Goal: Obtain resource: Obtain resource

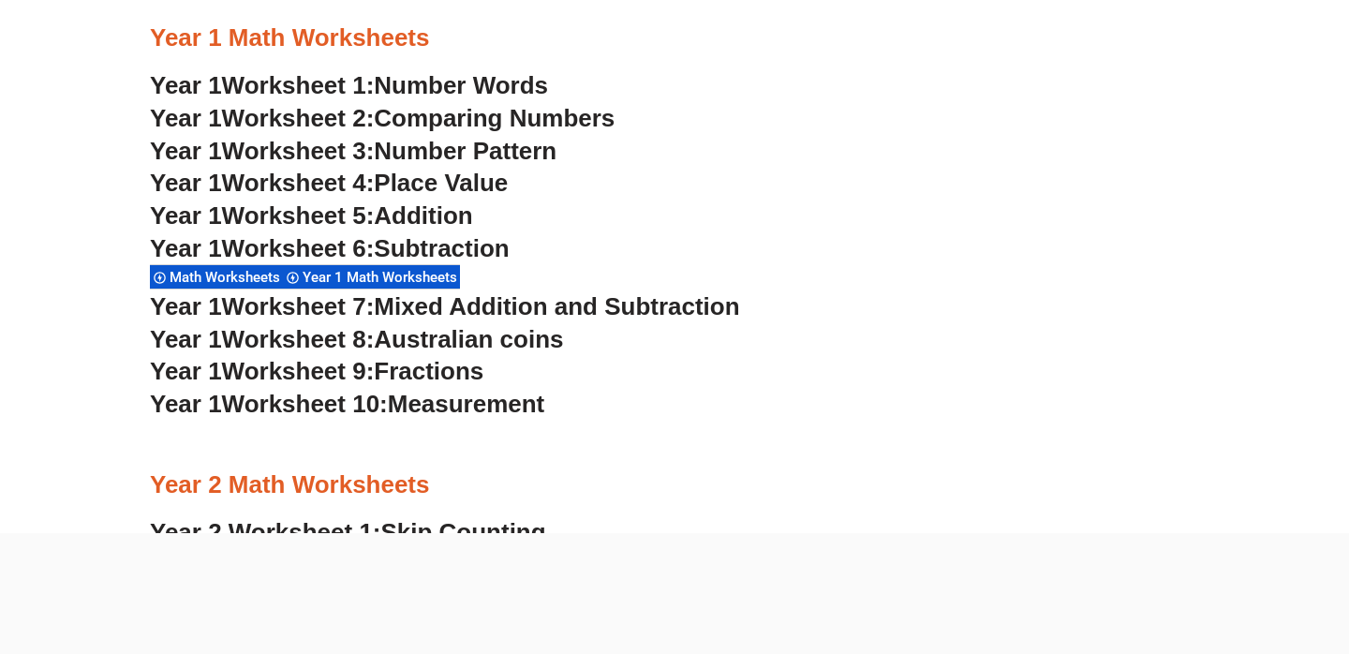
click at [321, 216] on span "Worksheet 5:" at bounding box center [298, 215] width 153 height 28
click at [261, 247] on span "Worksheet 6:" at bounding box center [298, 248] width 153 height 28
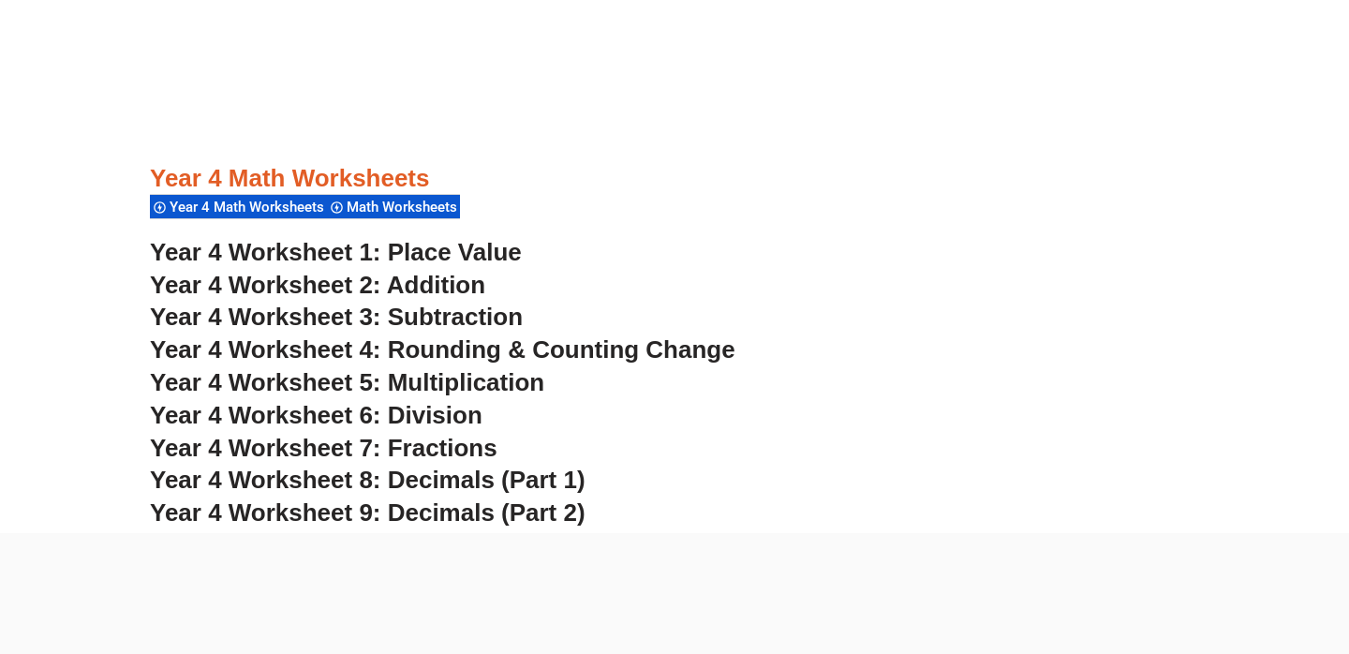
scroll to position [3338, 0]
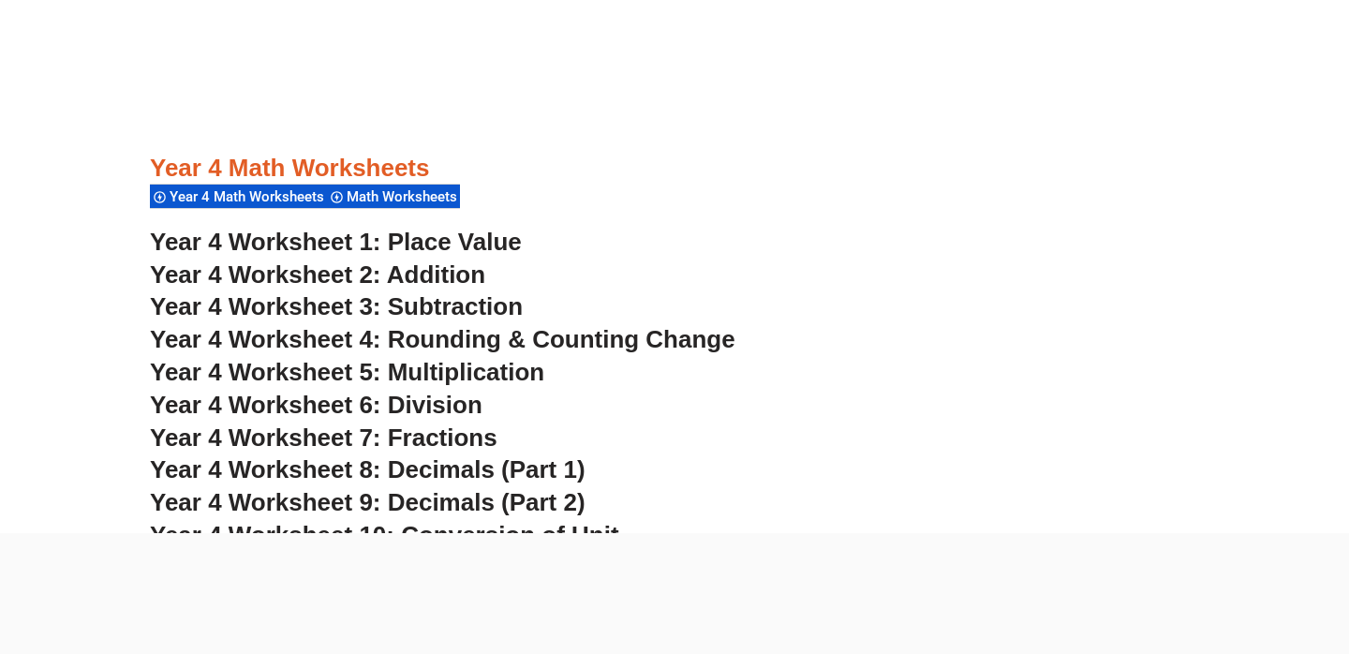
click at [253, 336] on span "Year 4 Worksheet 4: Rounding & Counting Change" at bounding box center [443, 339] width 586 height 28
click at [452, 431] on span "Year 4 Worksheet 7: Fractions" at bounding box center [324, 438] width 348 height 28
click at [336, 476] on span "Year 4 Worksheet 8: Decimals (Part 1)" at bounding box center [368, 469] width 436 height 28
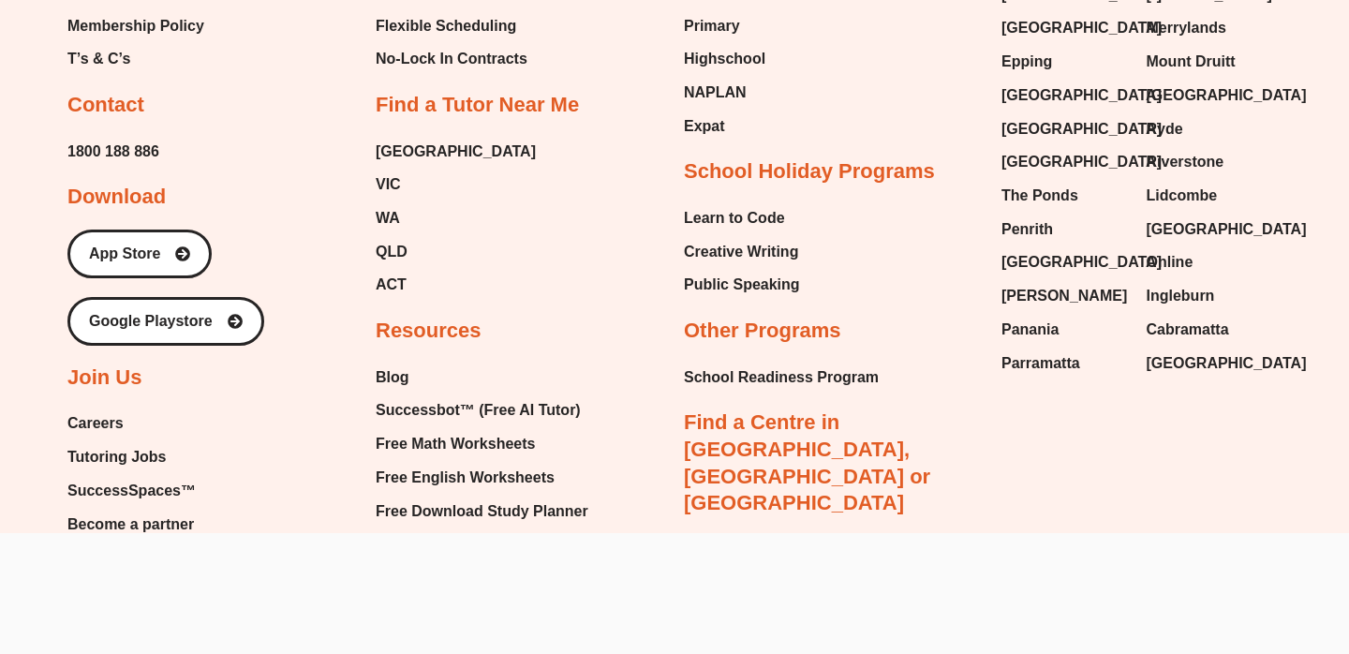
scroll to position [14018, 0]
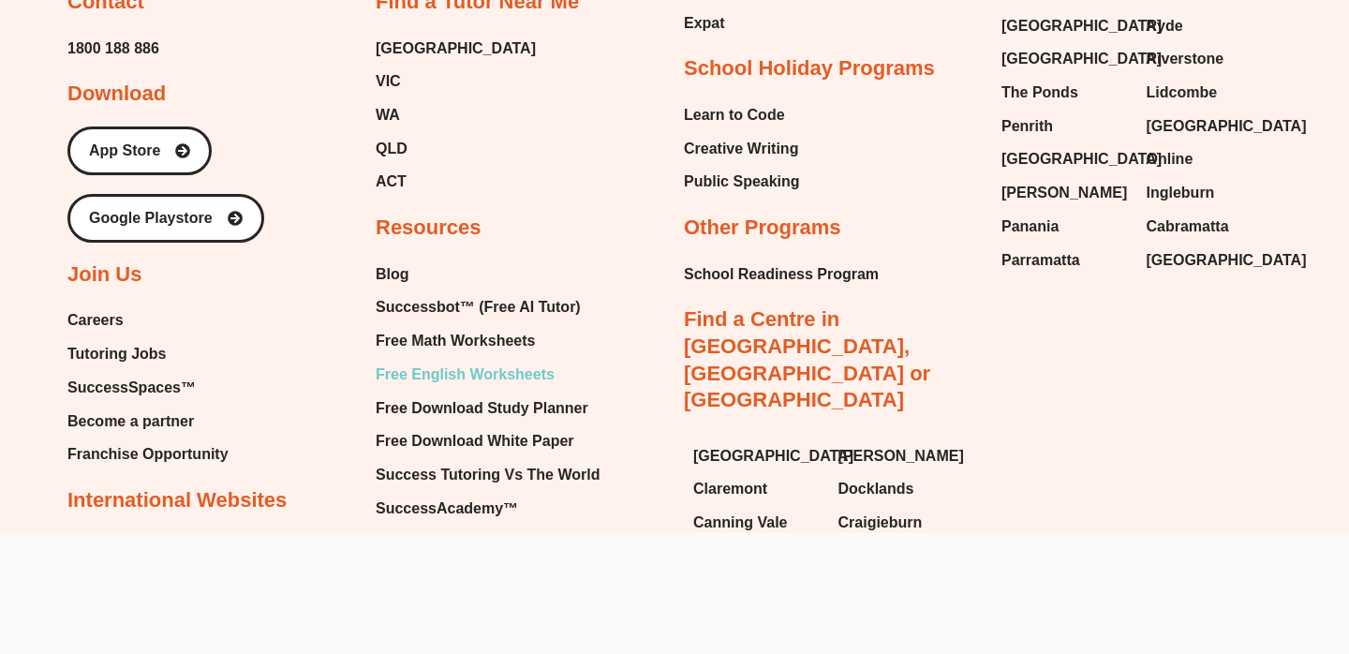
click at [461, 389] on span "Free English Worksheets" at bounding box center [465, 375] width 179 height 28
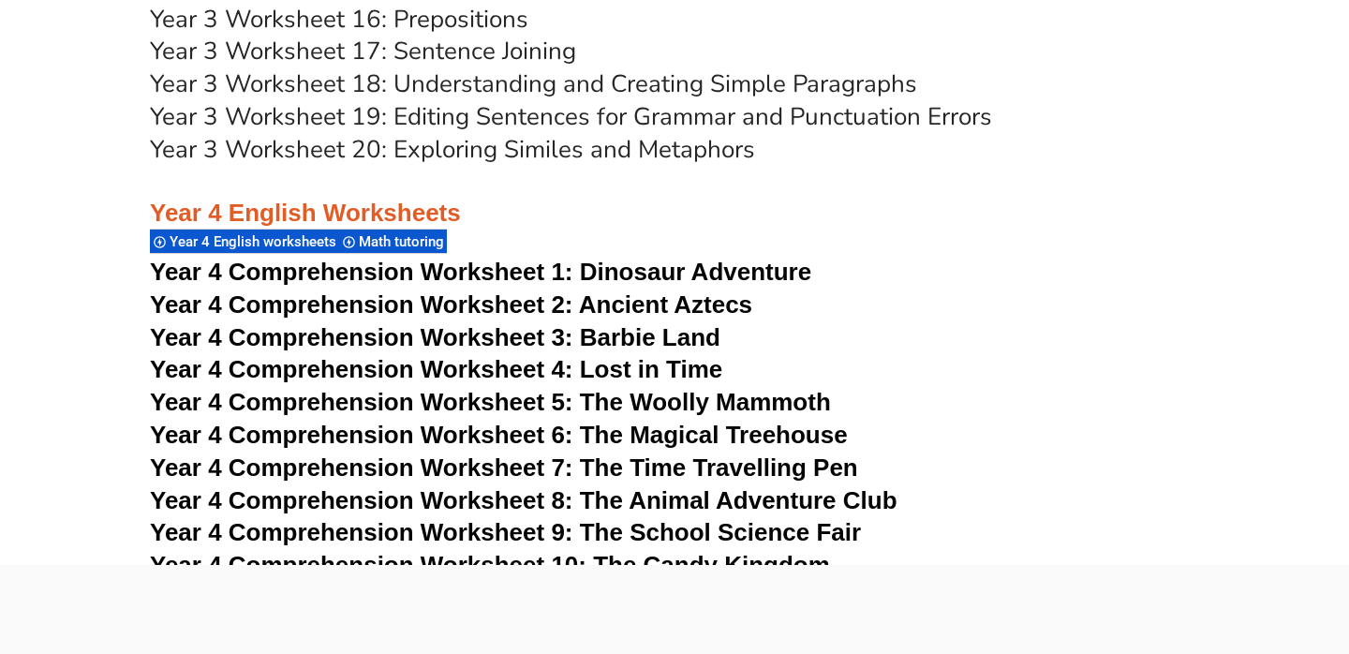
scroll to position [7782, 0]
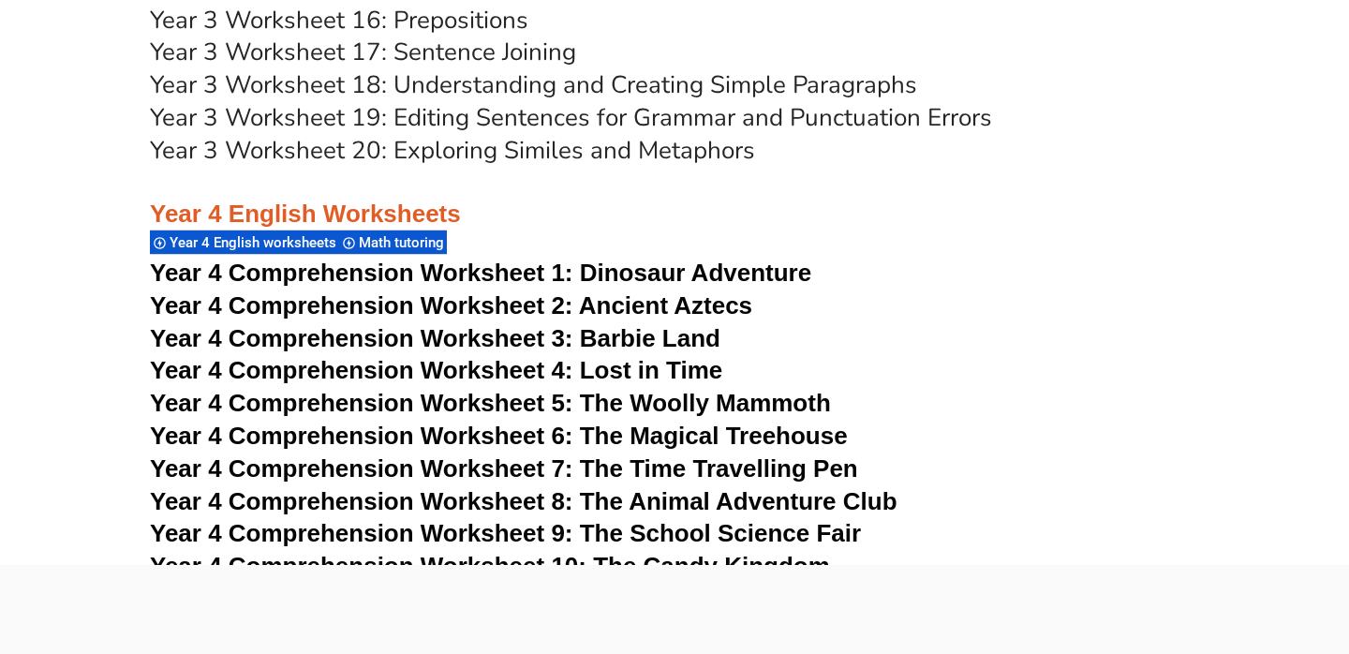
click at [402, 469] on span "Year 4 Comprehension Worksheet 7: The Time Travelling Pen" at bounding box center [504, 468] width 708 height 28
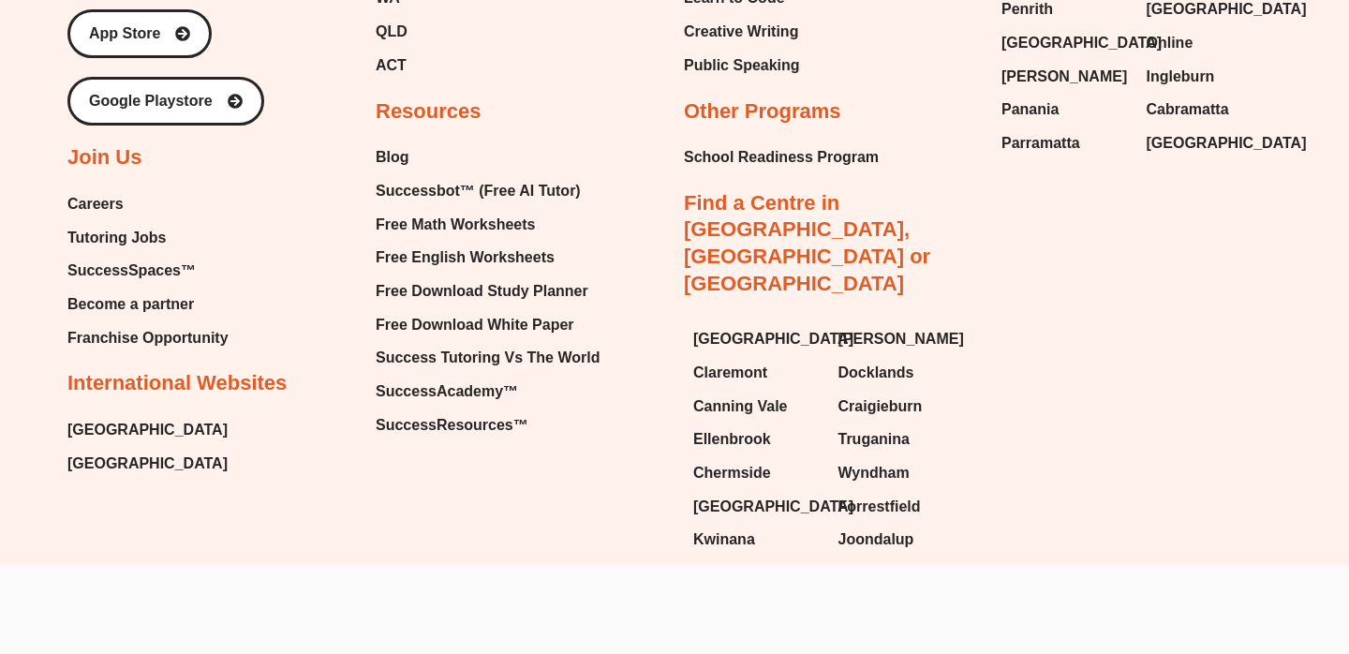
scroll to position [20759, 0]
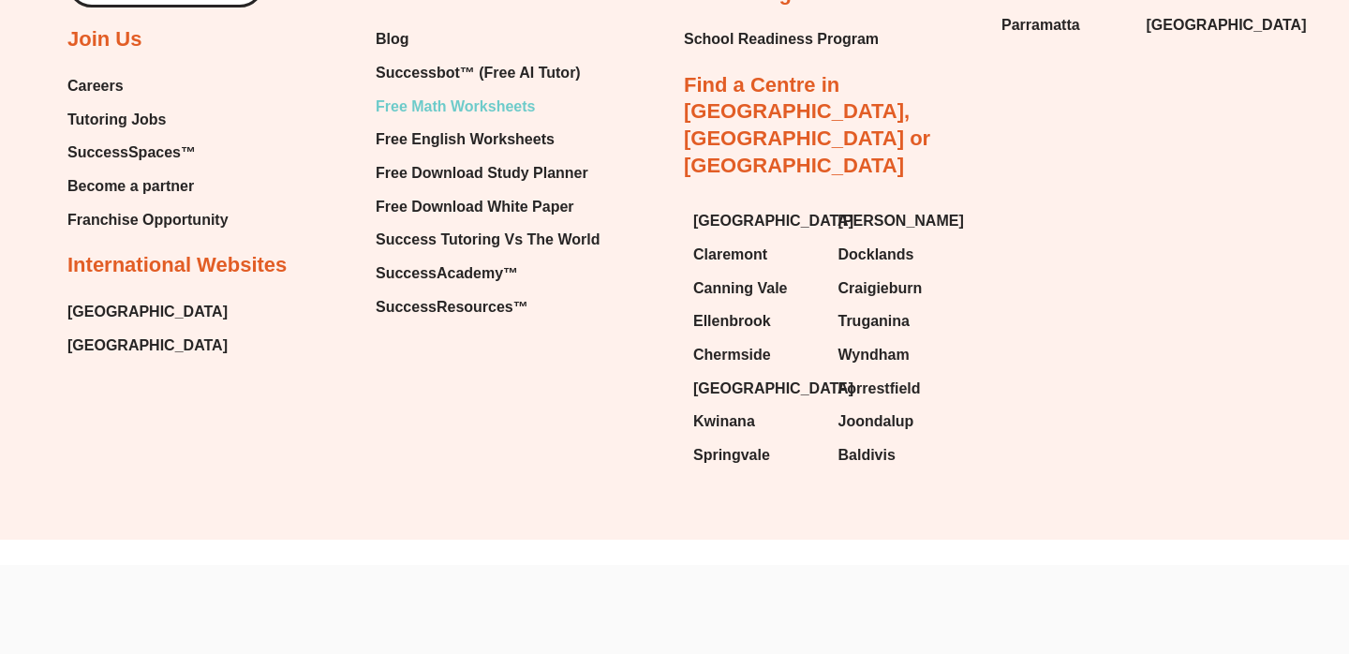
click at [468, 93] on span "Free Math Worksheets" at bounding box center [455, 107] width 159 height 28
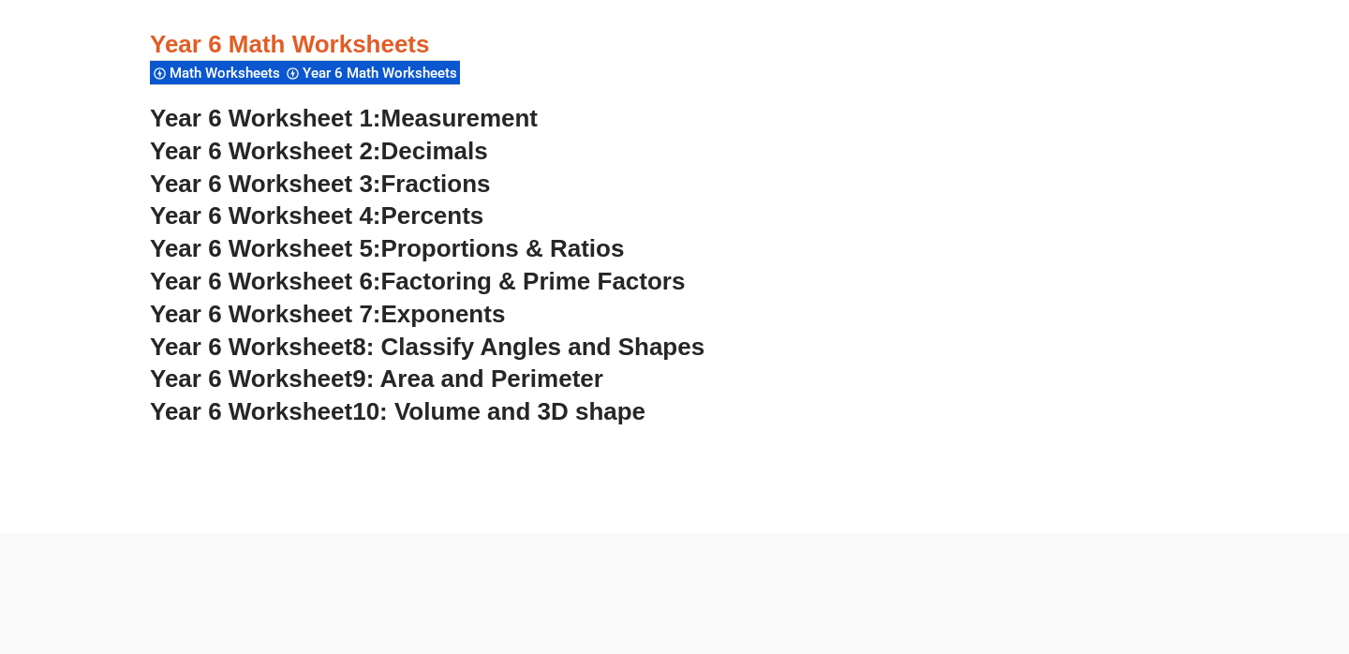
scroll to position [4311, 0]
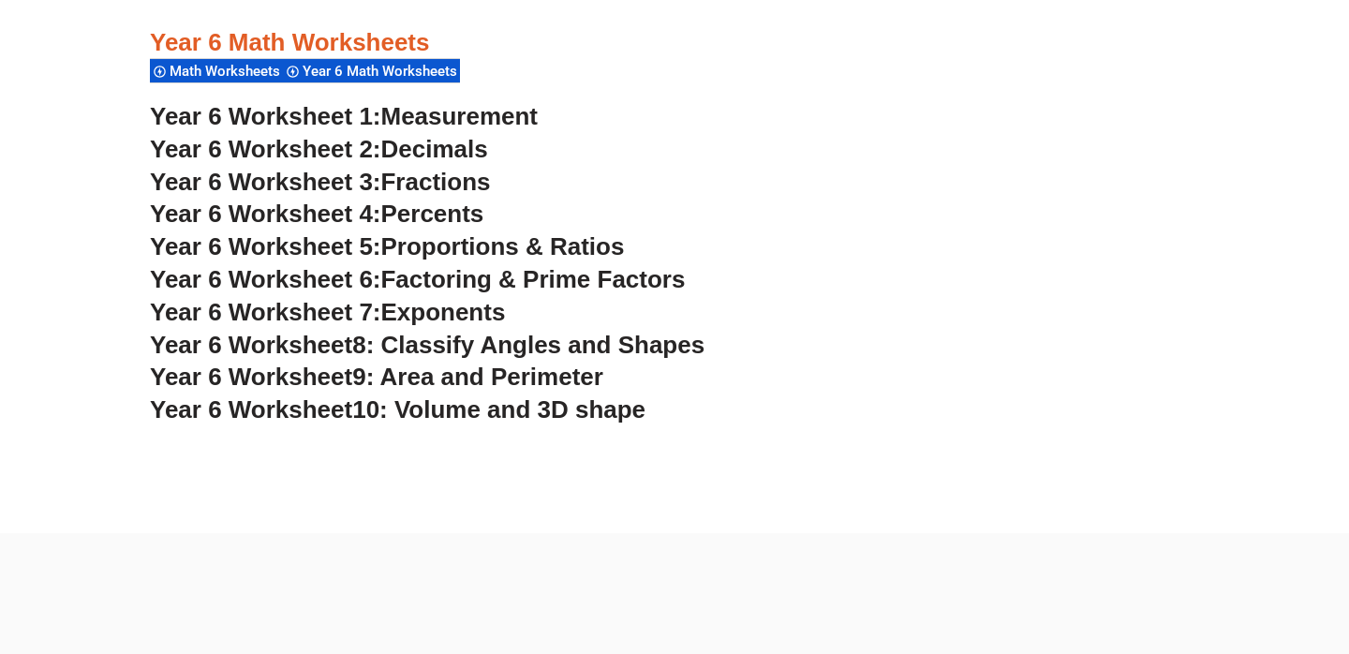
click at [316, 215] on span "Year 6 Worksheet 4:" at bounding box center [265, 214] width 231 height 28
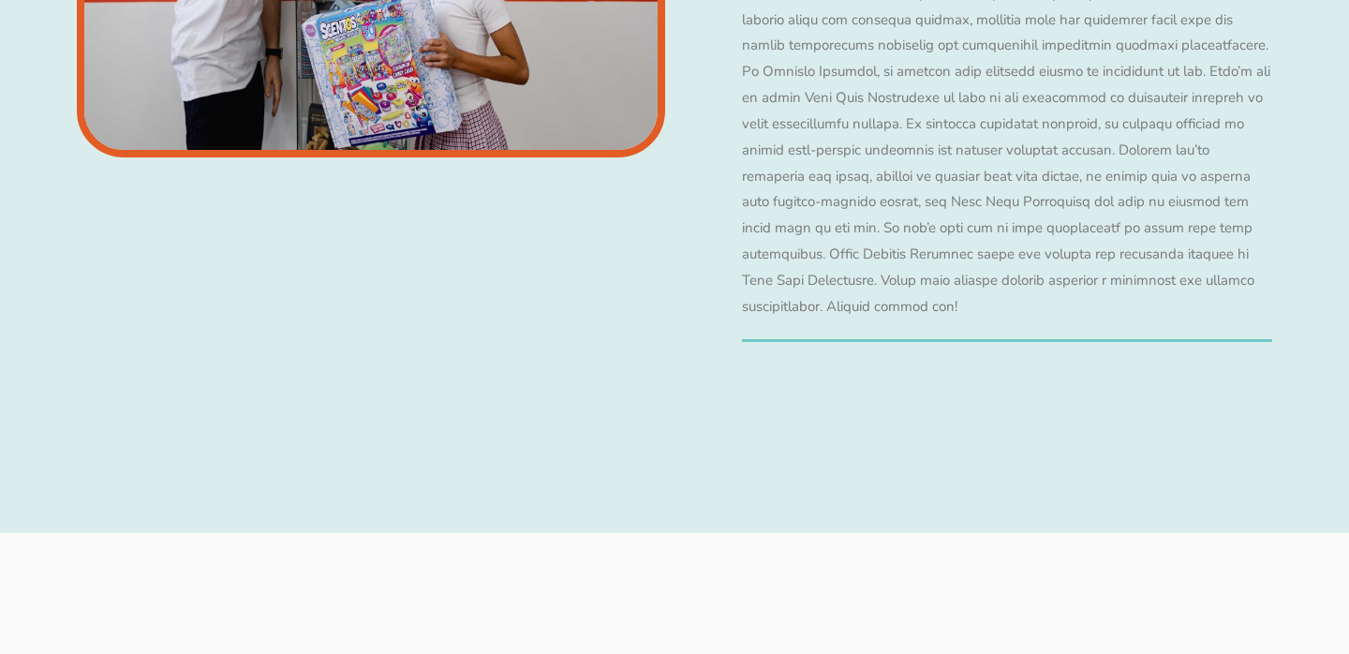
scroll to position [4356, 0]
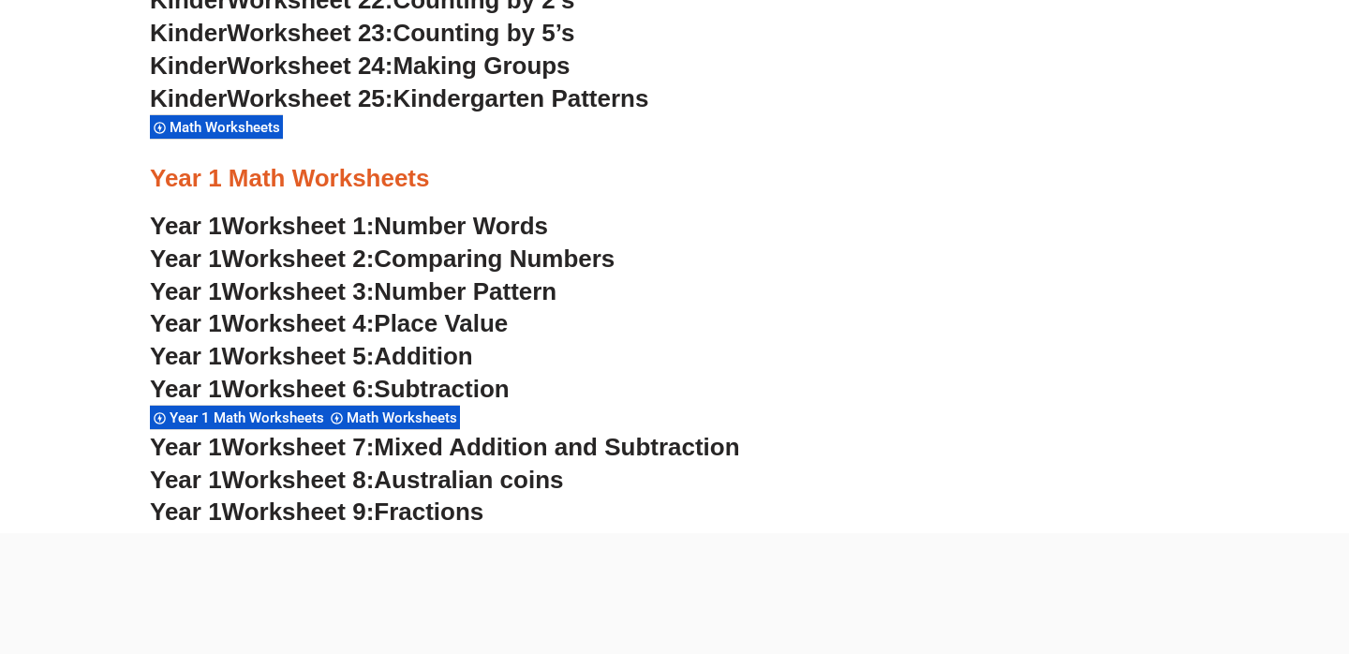
scroll to position [1734, 0]
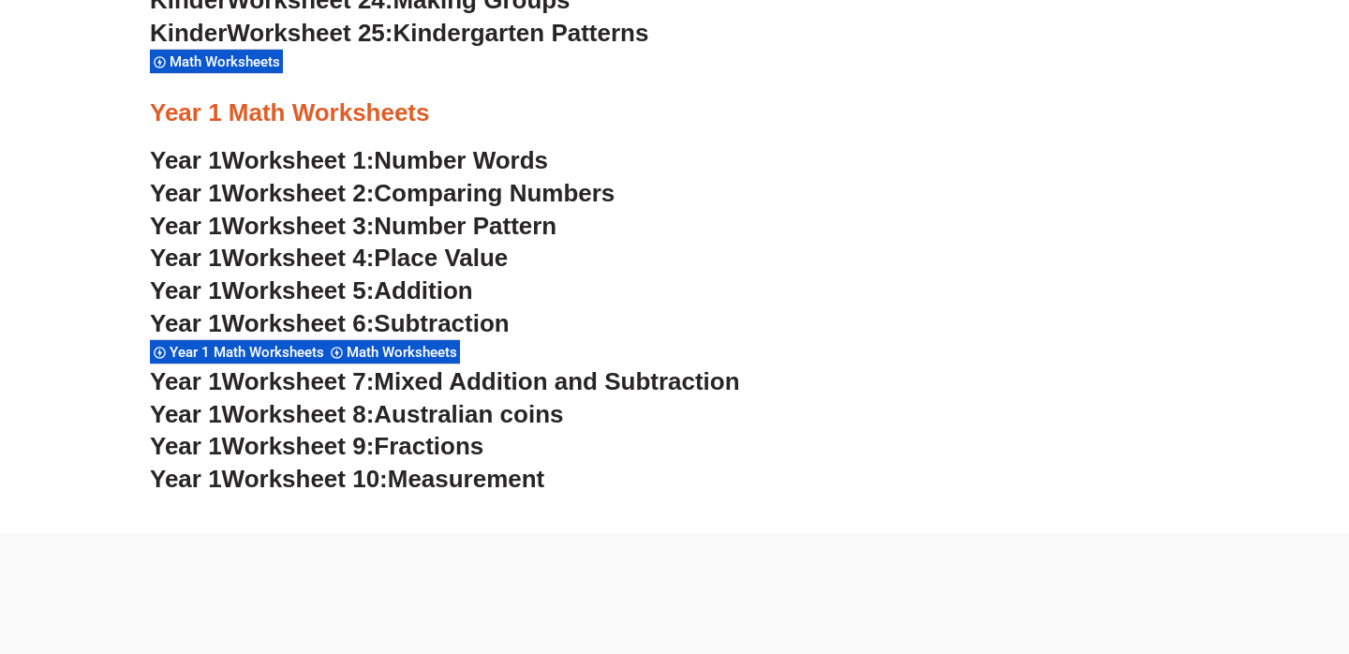
click at [307, 289] on span "Worksheet 5:" at bounding box center [298, 290] width 153 height 28
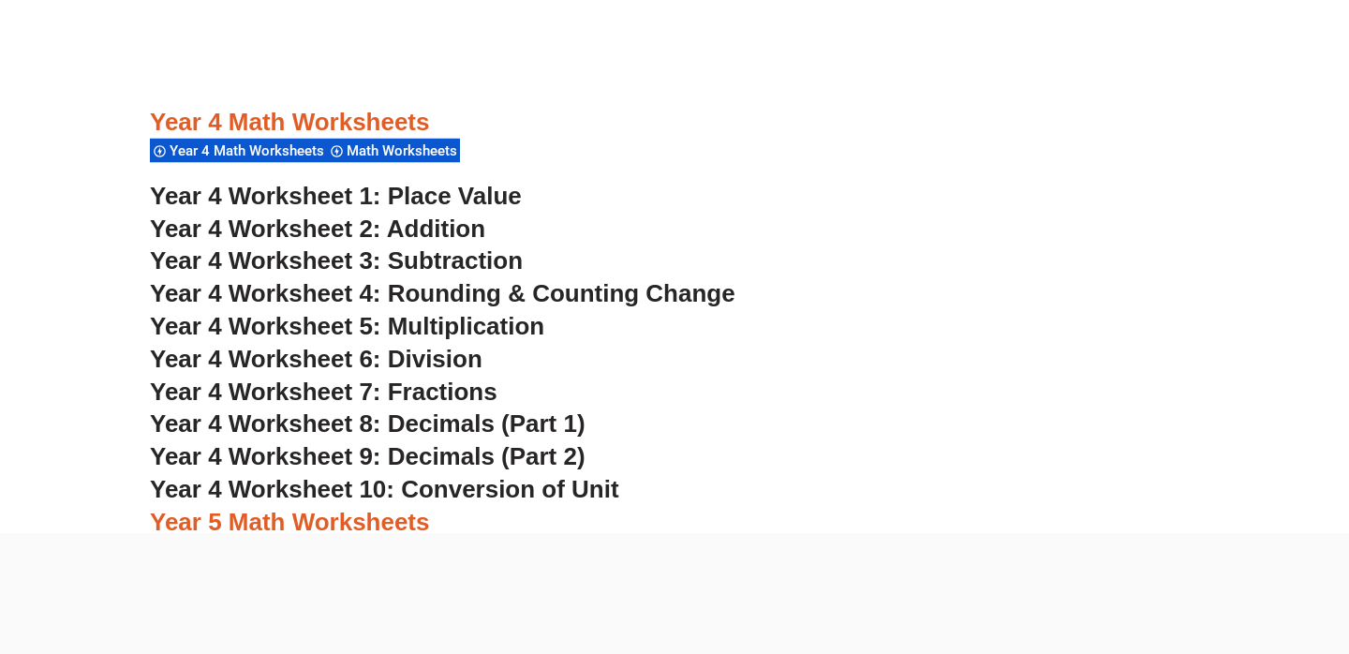
scroll to position [3397, 0]
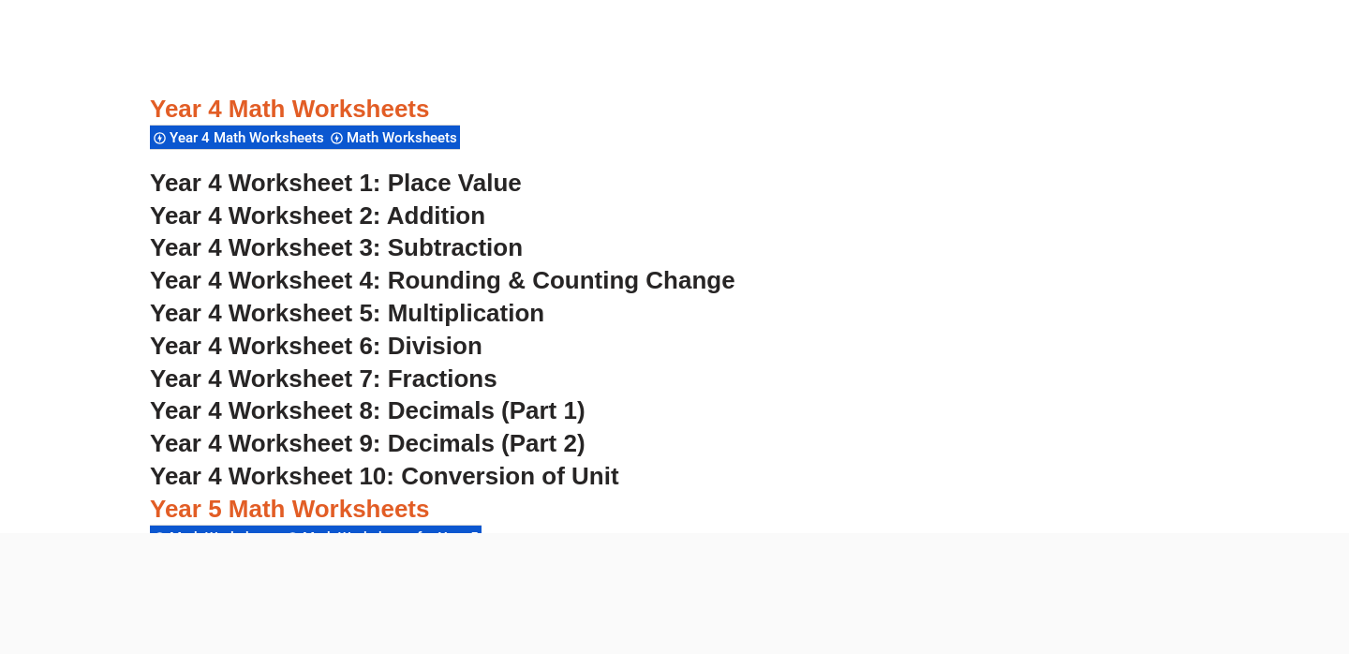
click at [318, 341] on span "Year 4 Worksheet 6: Division" at bounding box center [316, 346] width 333 height 28
